Goal: Find contact information: Find contact information

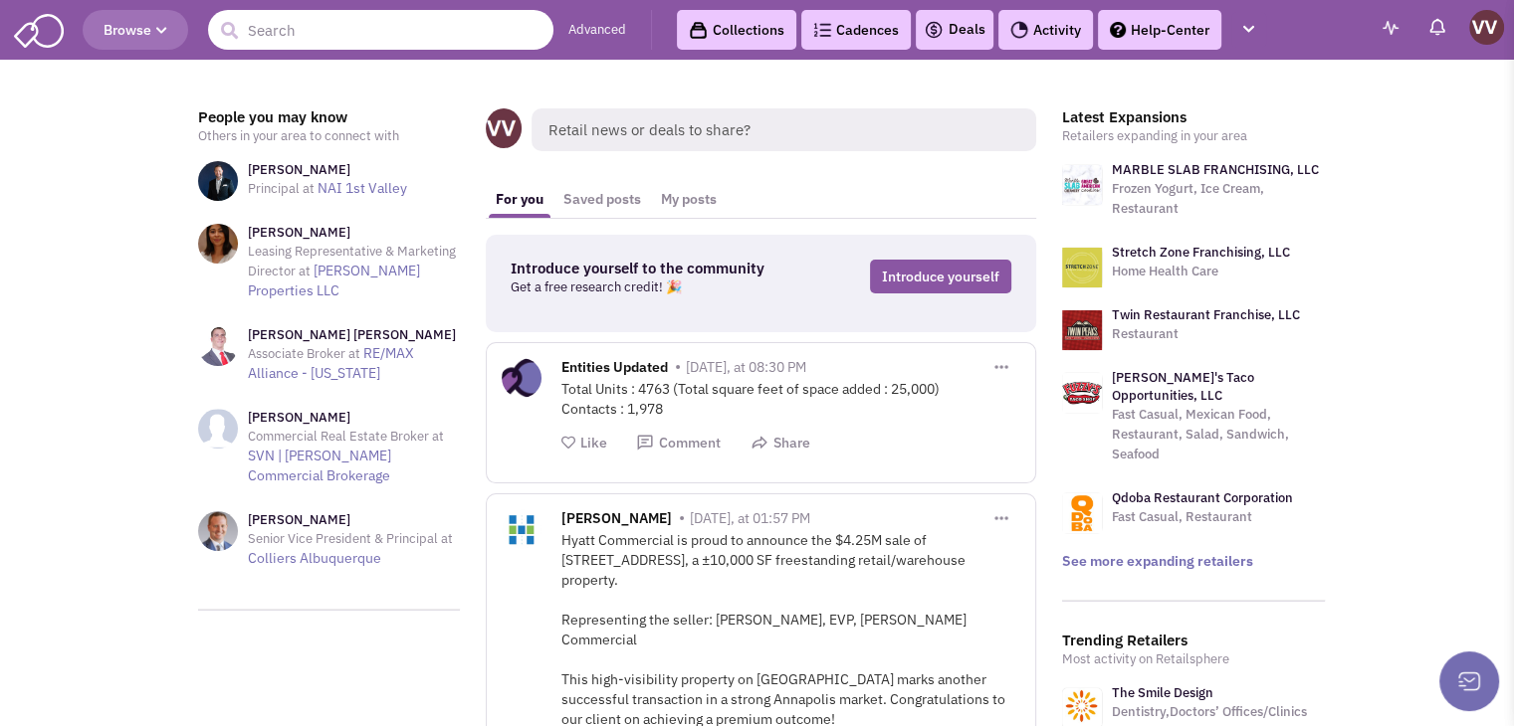
click at [286, 37] on input "text" at bounding box center [380, 30] width 345 height 40
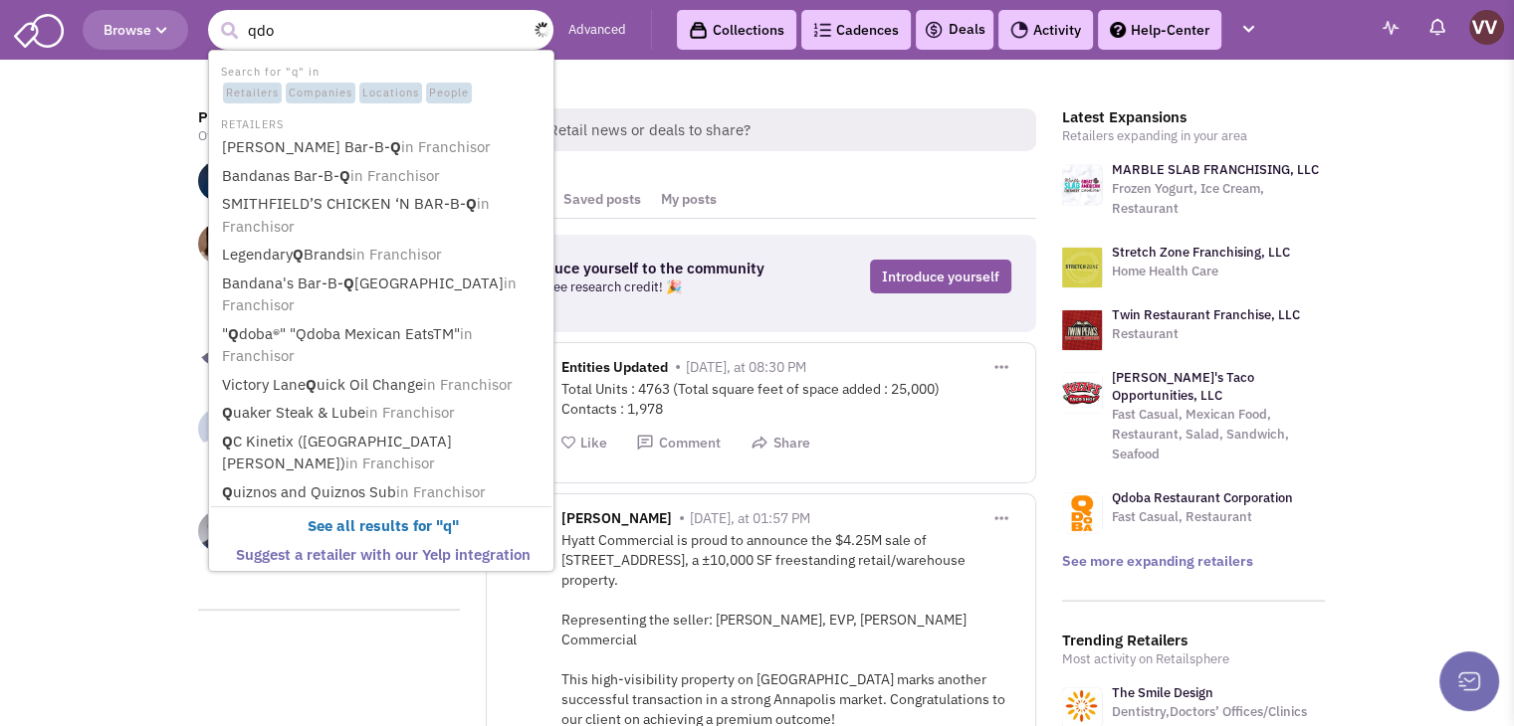
type input "qdor"
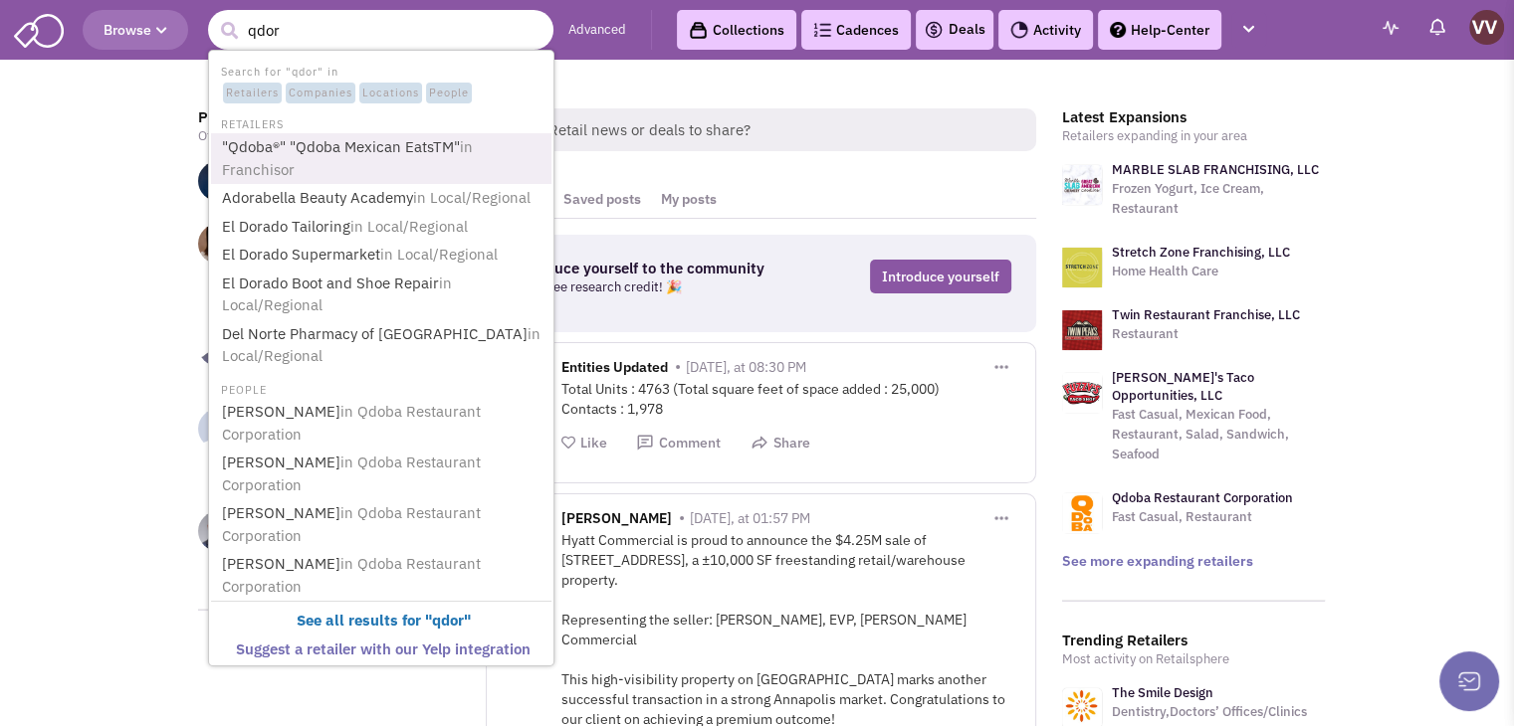
click at [363, 148] on link ""Qdoba®" "Qdoba Mexican EatsTM" in Franchisor" at bounding box center [383, 158] width 334 height 49
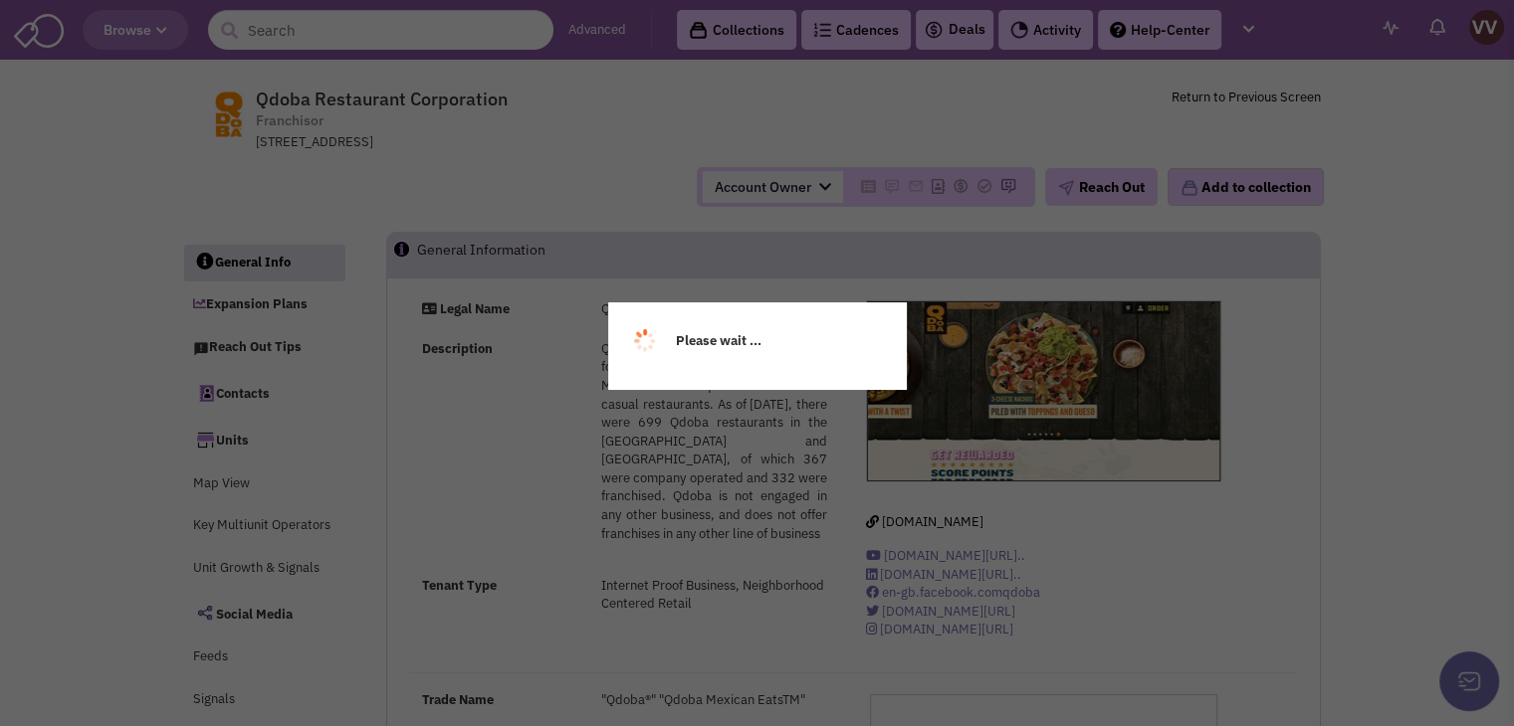
select select
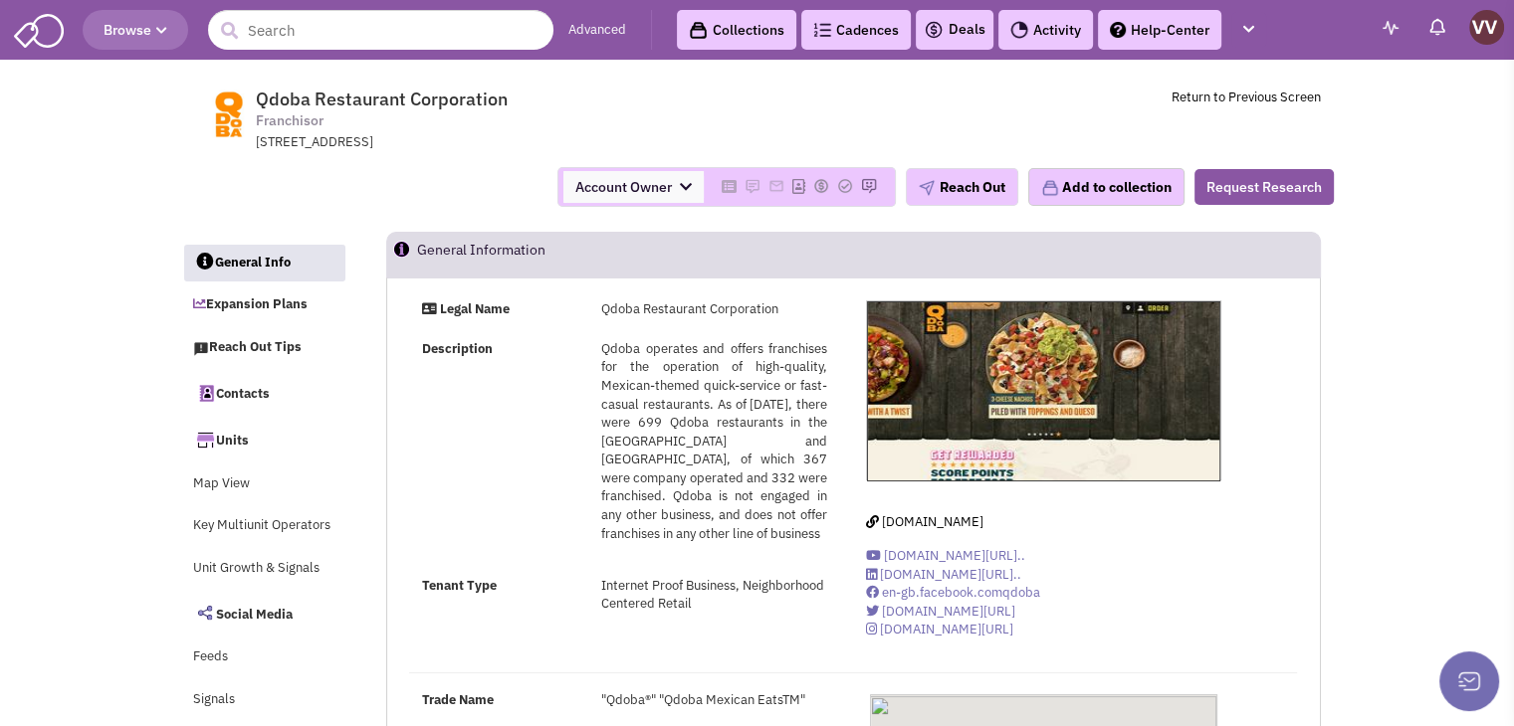
select select
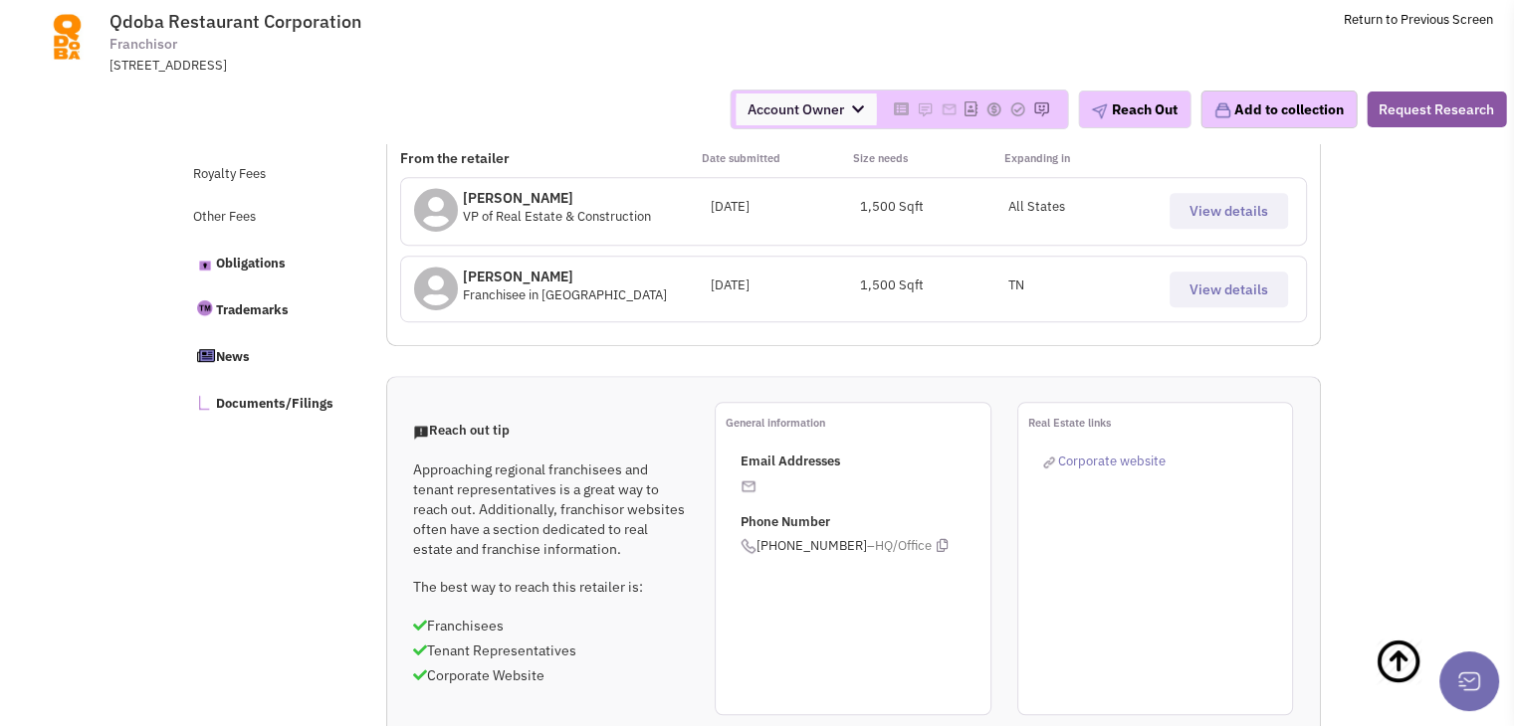
scroll to position [796, 0]
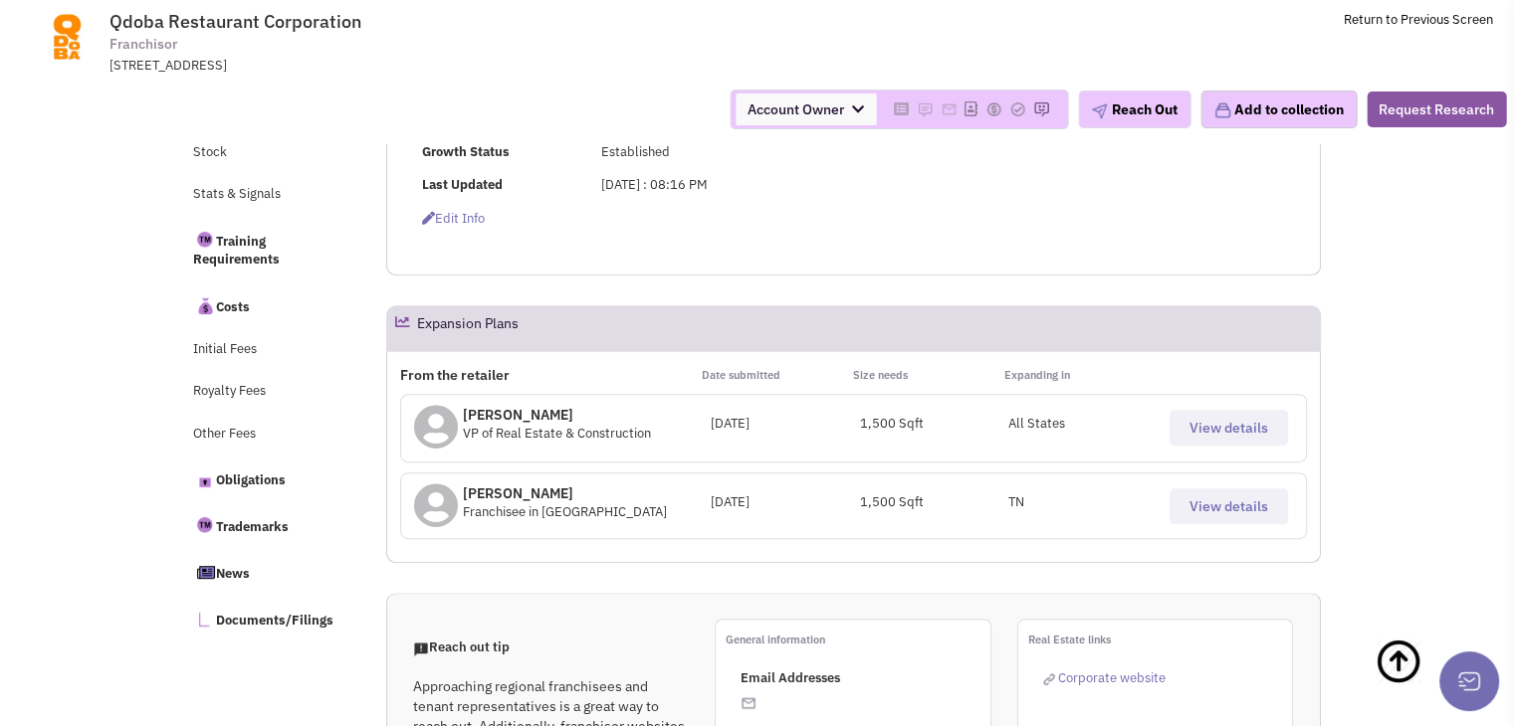
click at [1182, 423] on button "View details" at bounding box center [1228, 428] width 118 height 36
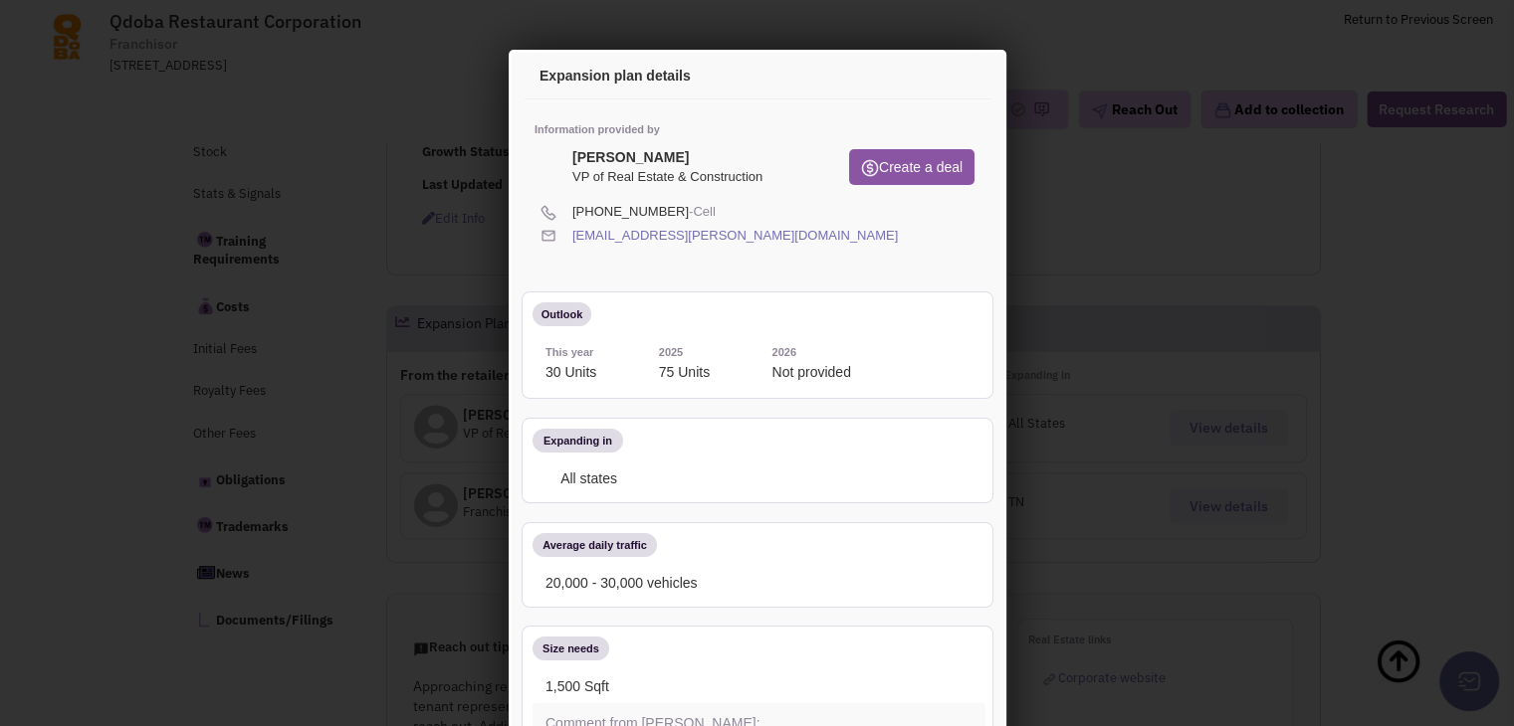
scroll to position [0, 0]
click at [899, 233] on icon at bounding box center [904, 233] width 11 height 19
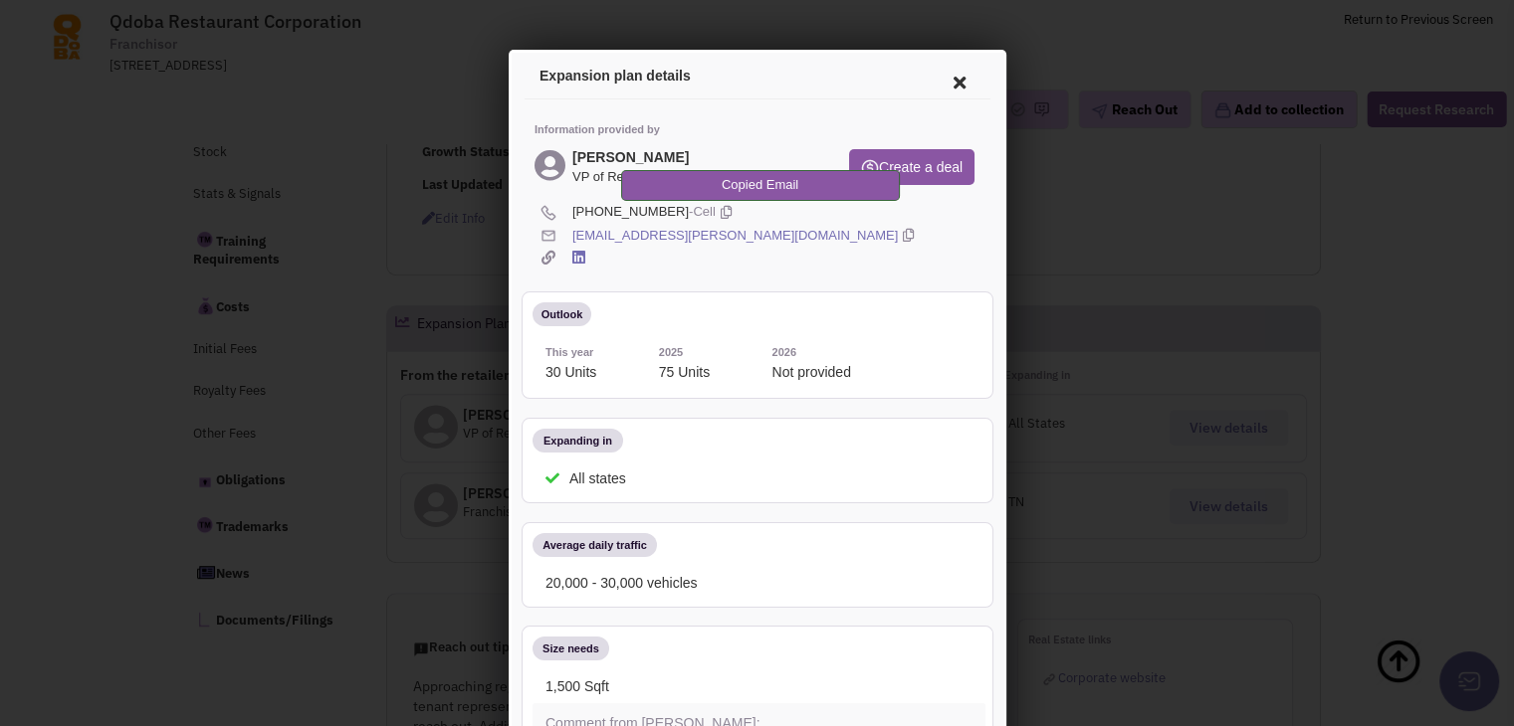
drag, startPoint x: 704, startPoint y: 154, endPoint x: 563, endPoint y: 154, distance: 140.3
click at [563, 154] on div "Rob Gerstenfeld VP of Real Estate & Construction" at bounding box center [674, 168] width 289 height 44
copy div "[PERSON_NAME]"
click at [899, 235] on icon at bounding box center [904, 233] width 11 height 19
click at [945, 82] on icon at bounding box center [955, 80] width 42 height 48
